Goal: Task Accomplishment & Management: Complete application form

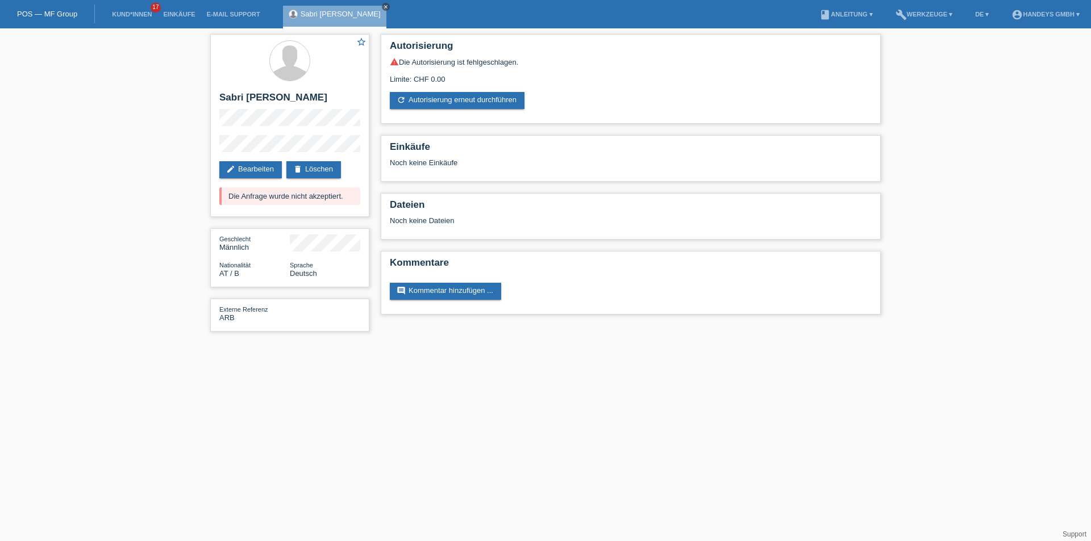
click at [383, 7] on icon "close" at bounding box center [386, 7] width 6 height 6
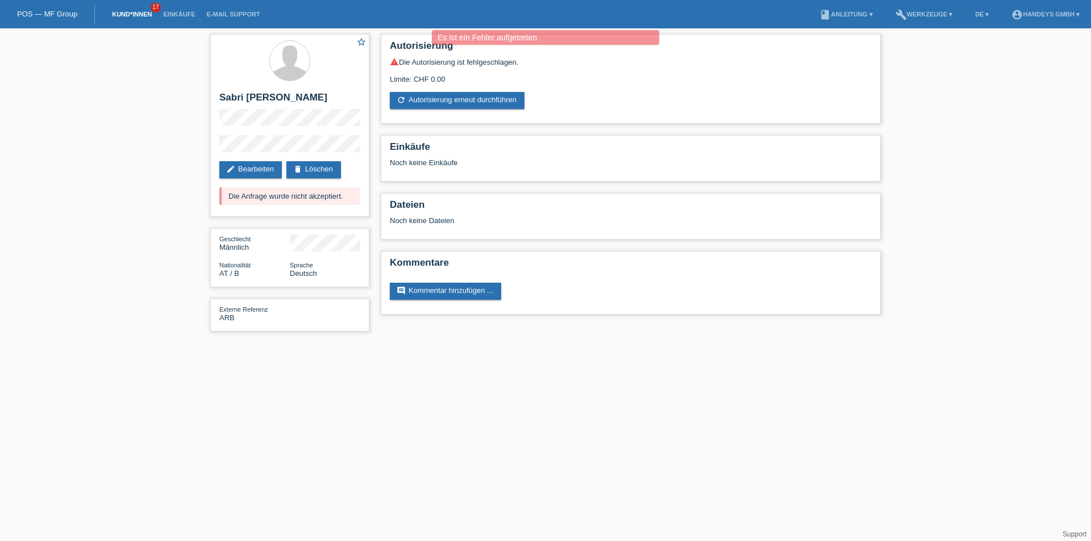
click at [134, 12] on link "Kund*innen" at bounding box center [131, 14] width 51 height 7
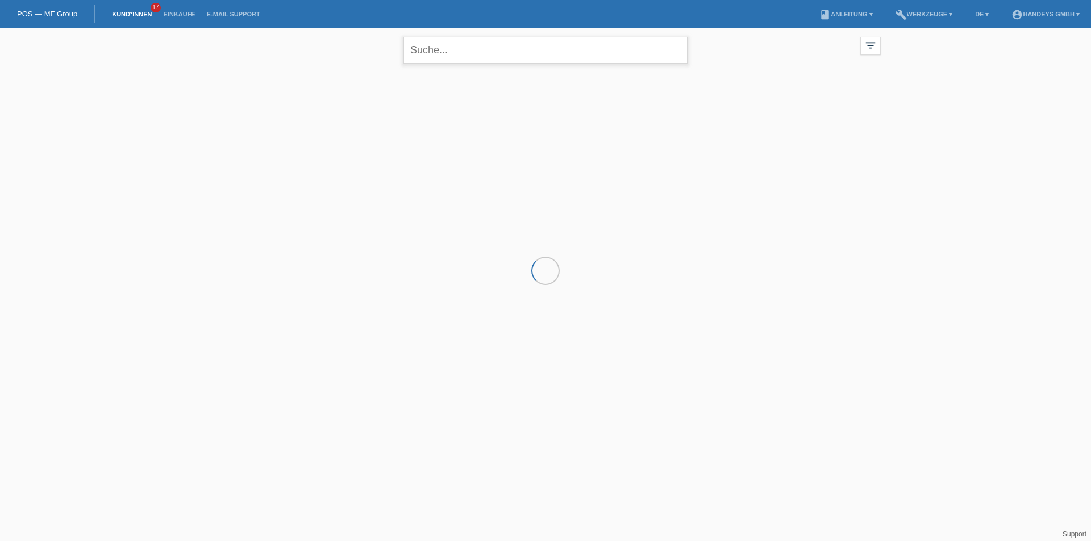
click at [457, 50] on input "text" at bounding box center [545, 50] width 284 height 27
type input "[PERSON_NAME]"
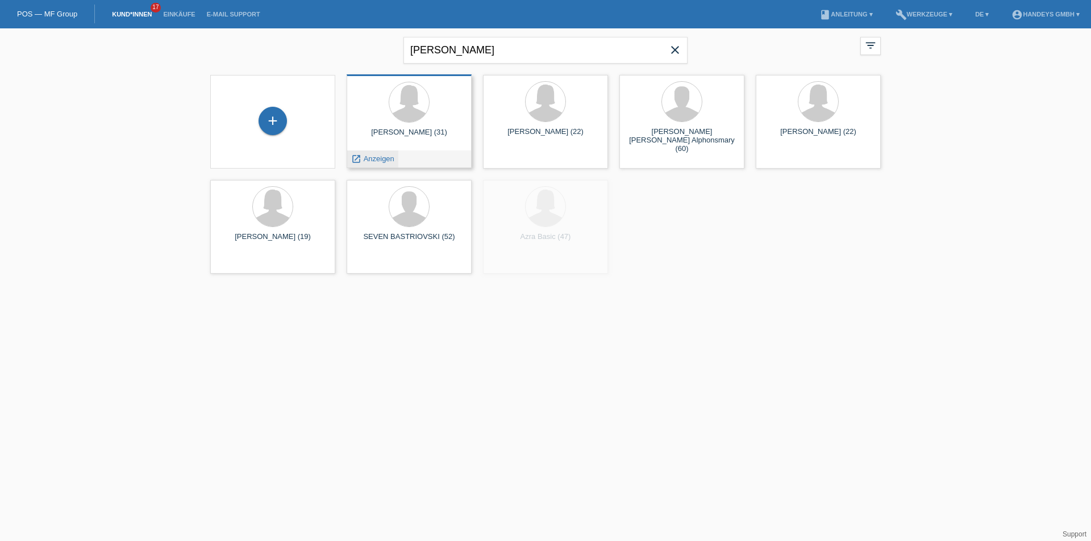
click at [371, 158] on span "Anzeigen" at bounding box center [379, 159] width 31 height 9
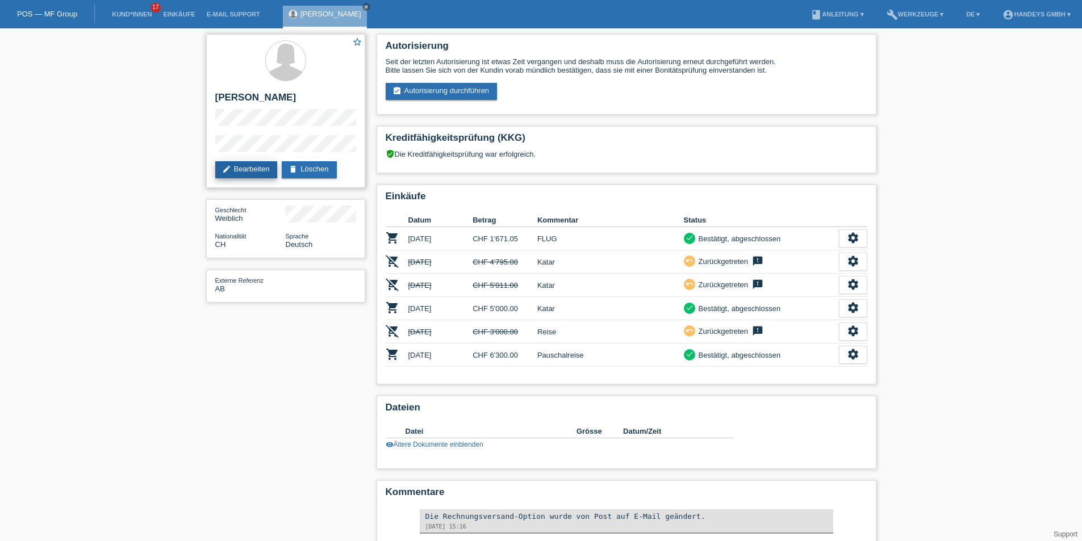
click at [245, 166] on link "edit Bearbeiten" at bounding box center [246, 169] width 62 height 17
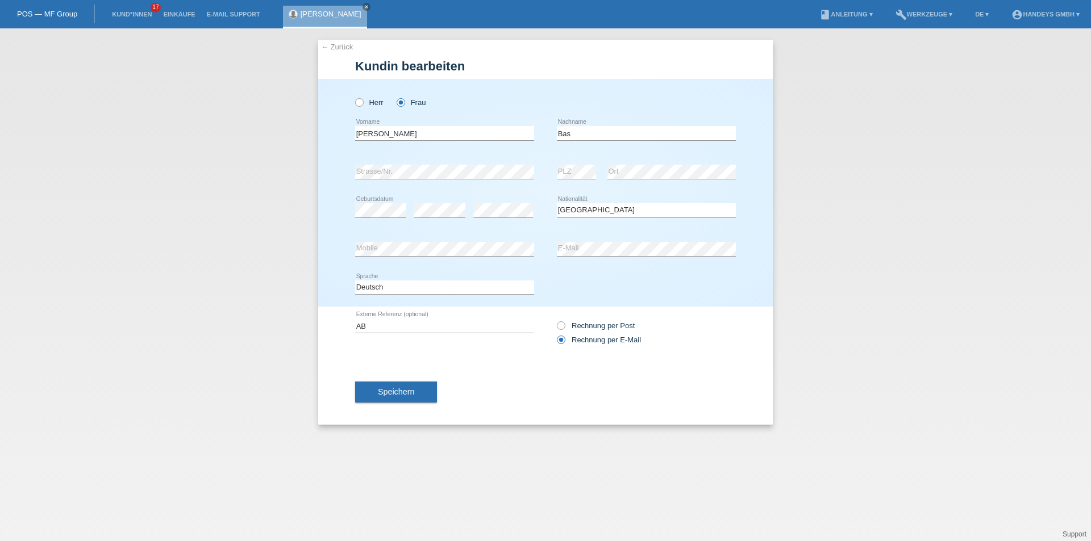
select select "CH"
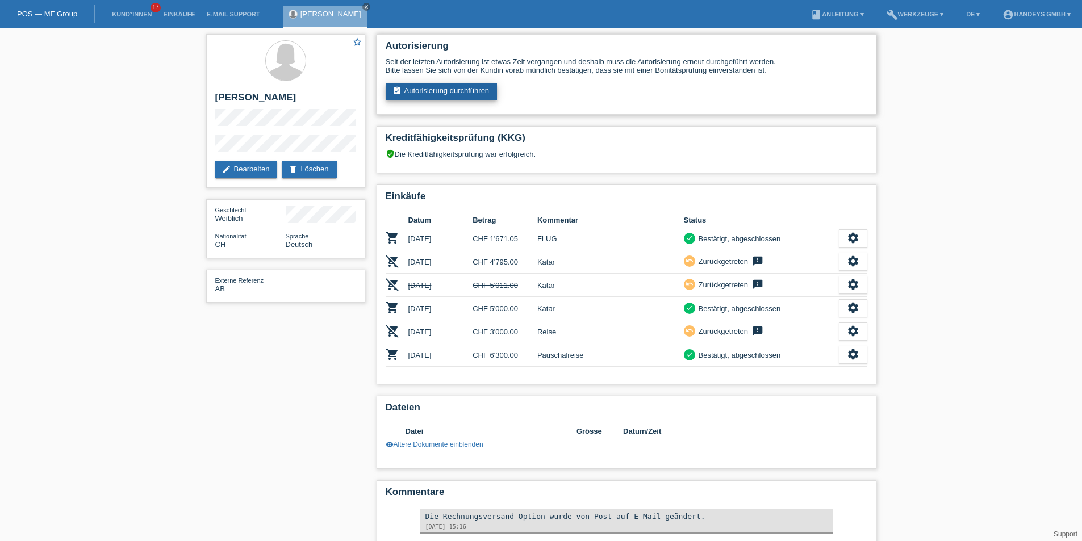
click at [425, 92] on link "assignment_turned_in Autorisierung durchführen" at bounding box center [442, 91] width 112 height 17
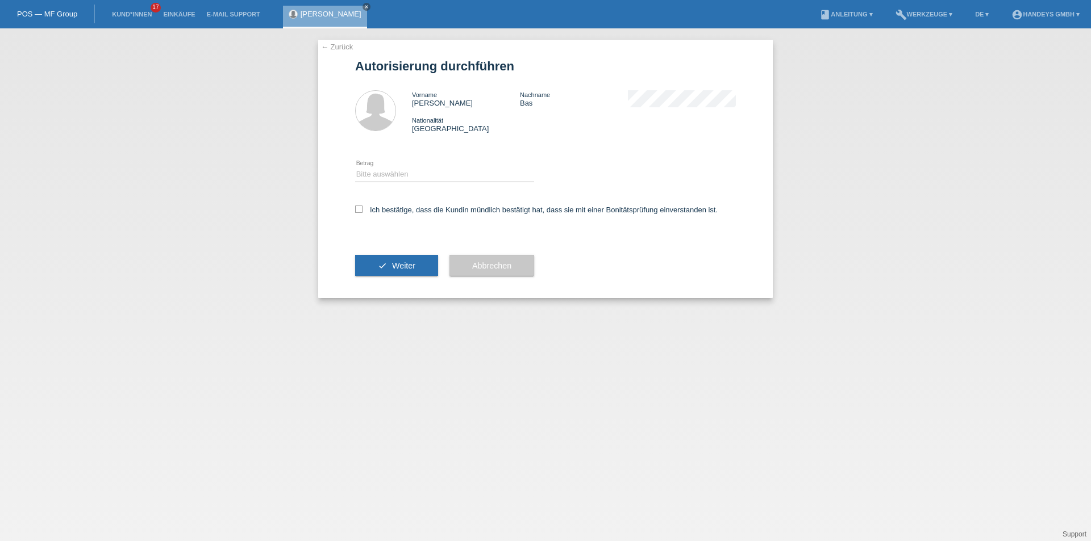
click at [395, 167] on div "Bitte auswählen CHF 1.00 - CHF 499.00 CHF 500.00 - CHF 1'999.00 CHF 2'000.00 - …" at bounding box center [444, 175] width 179 height 39
click at [383, 176] on select "Bitte auswählen CHF 1.00 - CHF 499.00 CHF 500.00 - CHF 1'999.00 CHF 2'000.00 - …" at bounding box center [444, 175] width 179 height 14
select select "3"
click at [355, 168] on select "Bitte auswählen CHF 1.00 - CHF 499.00 CHF 500.00 - CHF 1'999.00 CHF 2'000.00 - …" at bounding box center [444, 175] width 179 height 14
drag, startPoint x: 361, startPoint y: 206, endPoint x: 385, endPoint y: 255, distance: 53.9
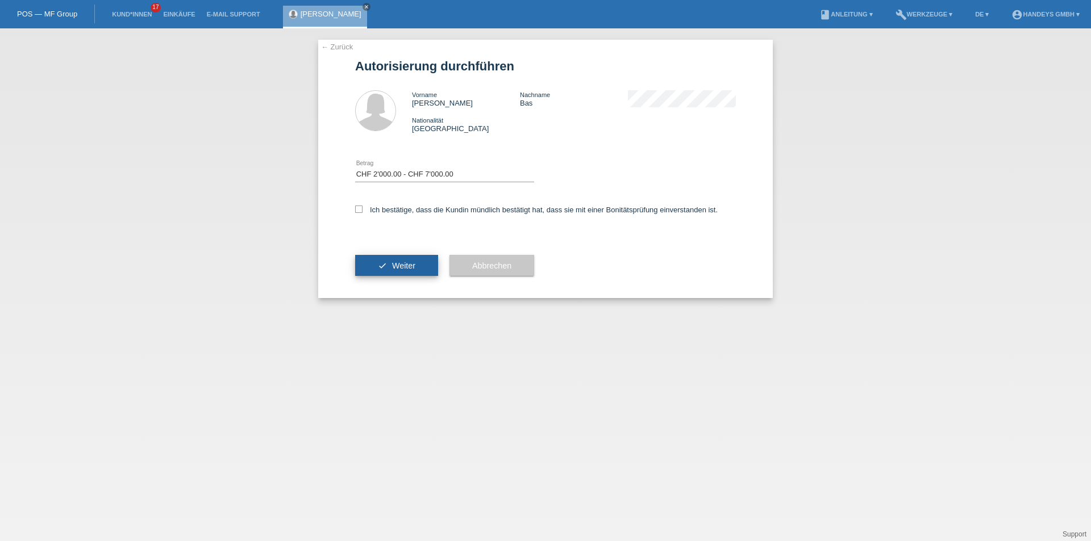
click at [361, 207] on icon at bounding box center [358, 209] width 7 height 7
click at [361, 207] on input "Ich bestätige, dass die Kundin mündlich bestätigt hat, dass sie mit einer Bonit…" at bounding box center [358, 209] width 7 height 7
checkbox input "true"
click at [389, 265] on button "check Weiter" at bounding box center [396, 266] width 83 height 22
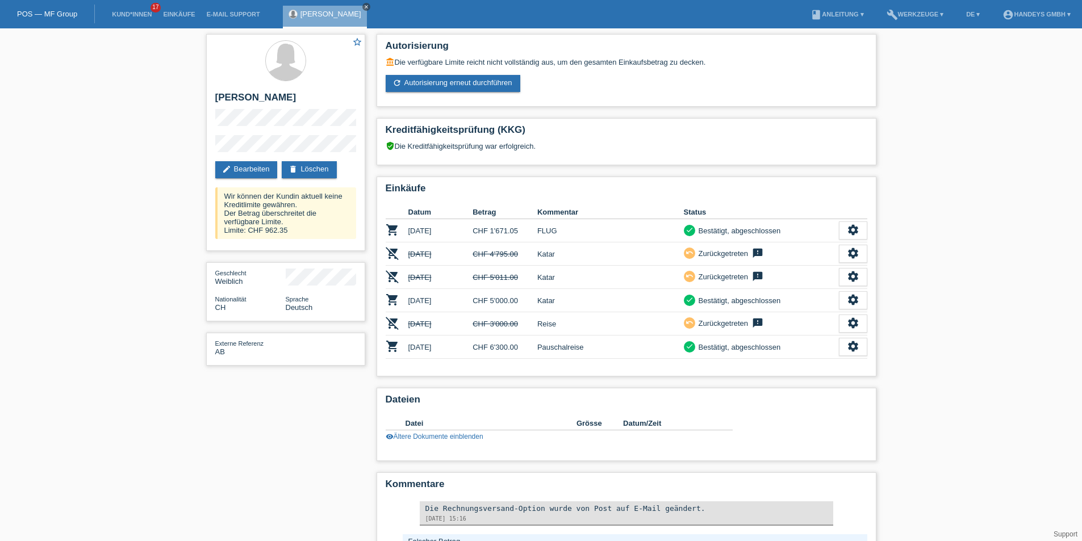
click at [364, 6] on icon "close" at bounding box center [367, 7] width 6 height 6
click at [154, 22] on li "Kund*innen 17" at bounding box center [131, 14] width 51 height 29
click at [148, 16] on link "Kund*innen" at bounding box center [131, 14] width 51 height 7
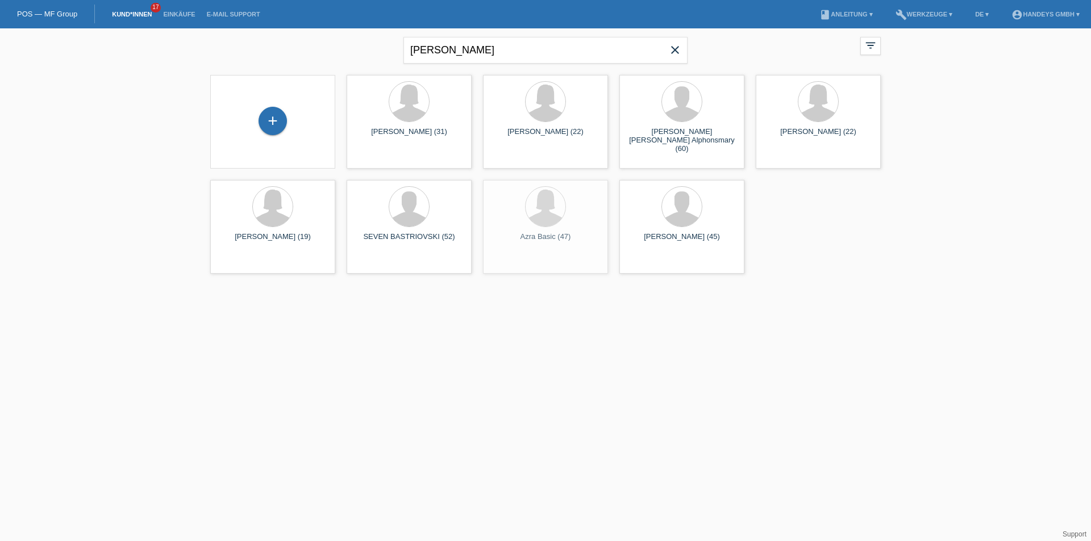
click at [674, 52] on icon "close" at bounding box center [675, 50] width 14 height 14
